Goal: Register for event/course

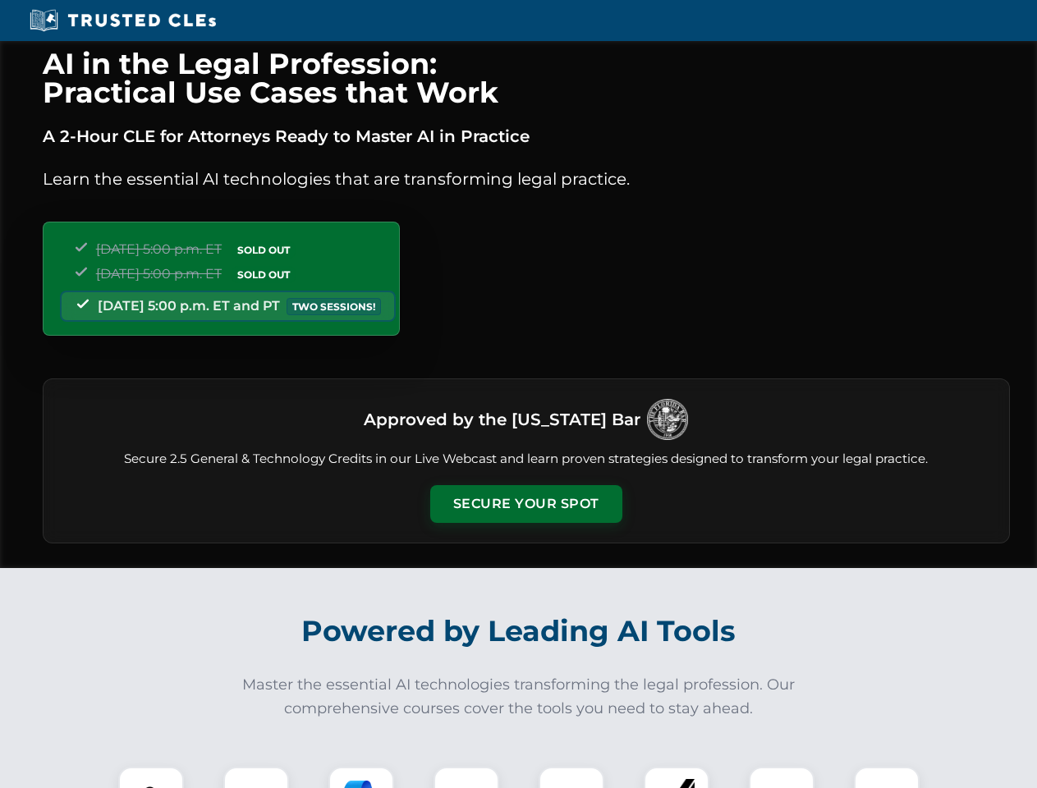
click at [526, 504] on button "Secure Your Spot" at bounding box center [526, 504] width 192 height 38
click at [151, 778] on img at bounding box center [151, 800] width 48 height 48
